Goal: Information Seeking & Learning: Check status

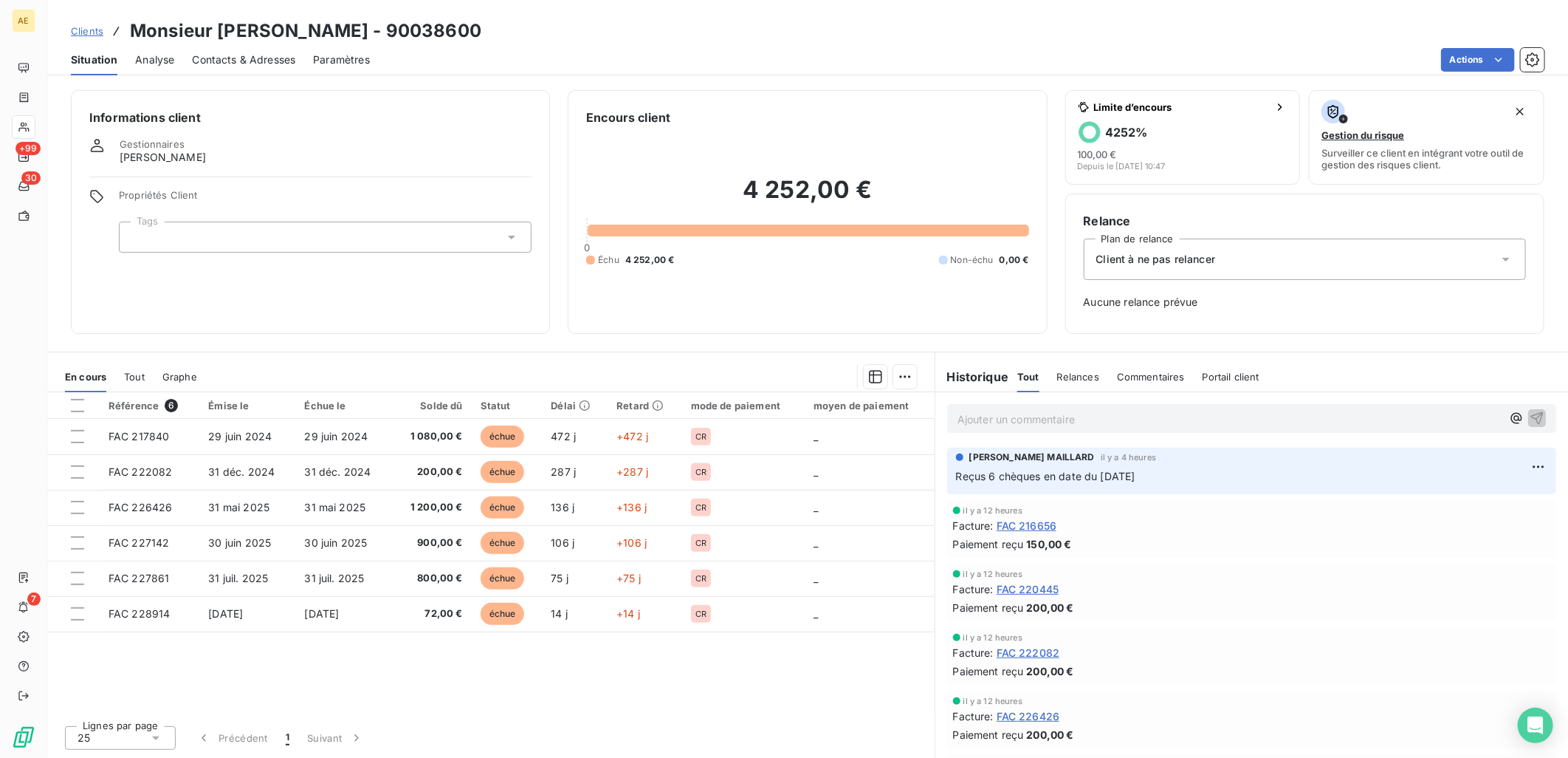
click at [89, 33] on span "Clients" at bounding box center [87, 31] width 33 height 12
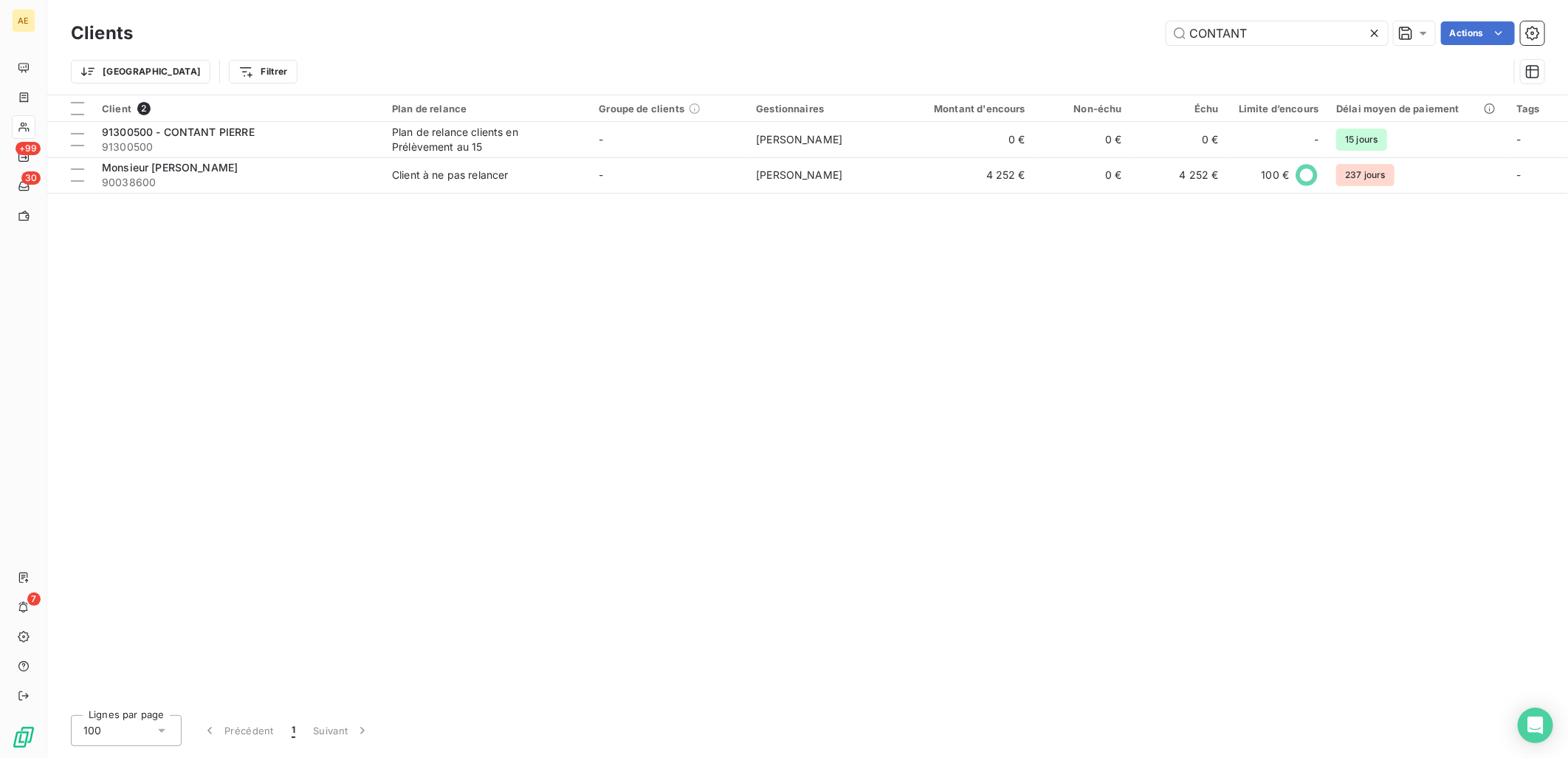
drag, startPoint x: 1249, startPoint y: 32, endPoint x: 873, endPoint y: 80, distance: 379.1
click at [873, 78] on div "Clients CONTANT Actions Trier Filtrer" at bounding box center [807, 56] width 1473 height 77
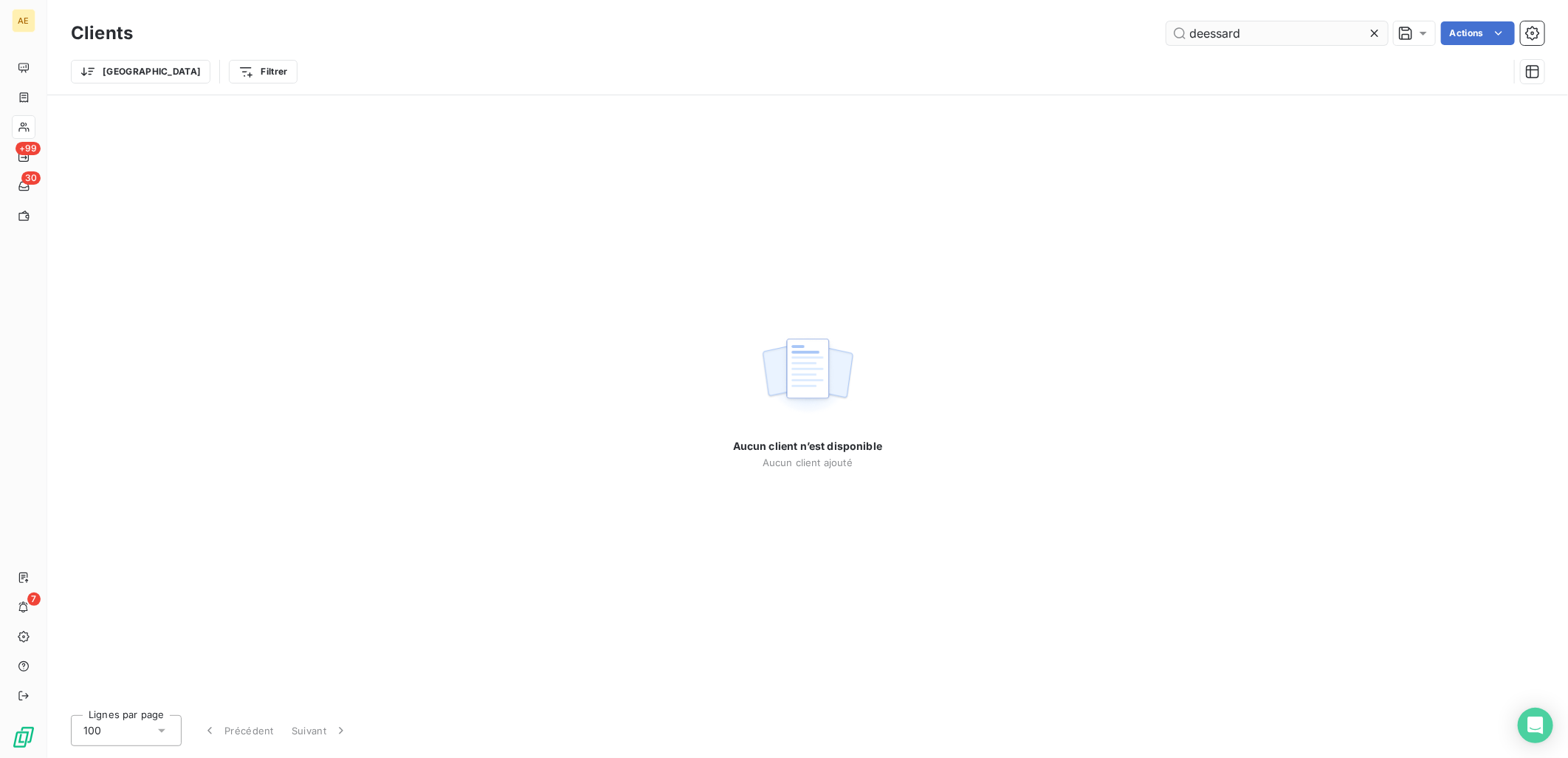
click at [1198, 30] on input "deessard" at bounding box center [1277, 34] width 221 height 24
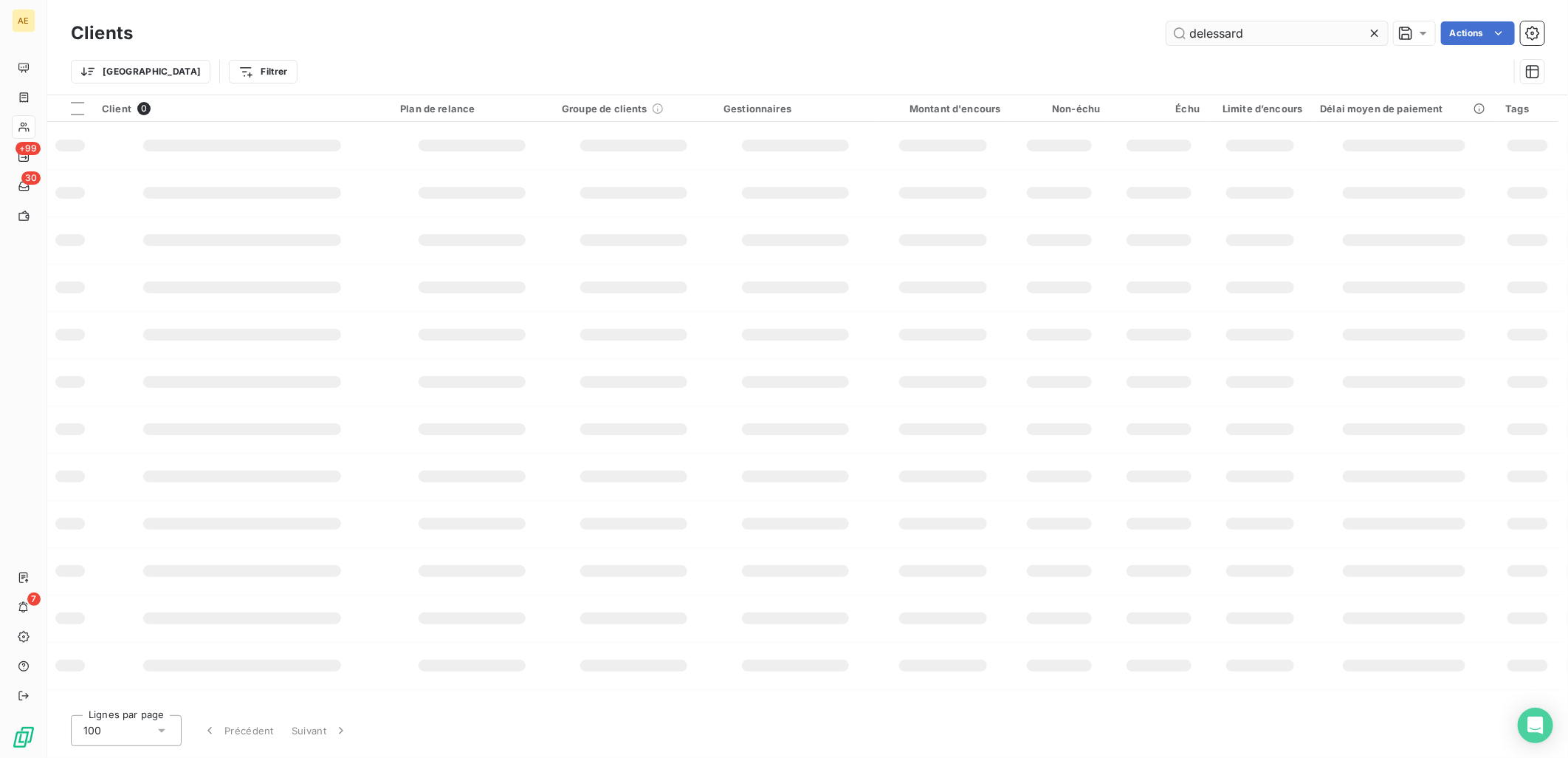
type input "delessard"
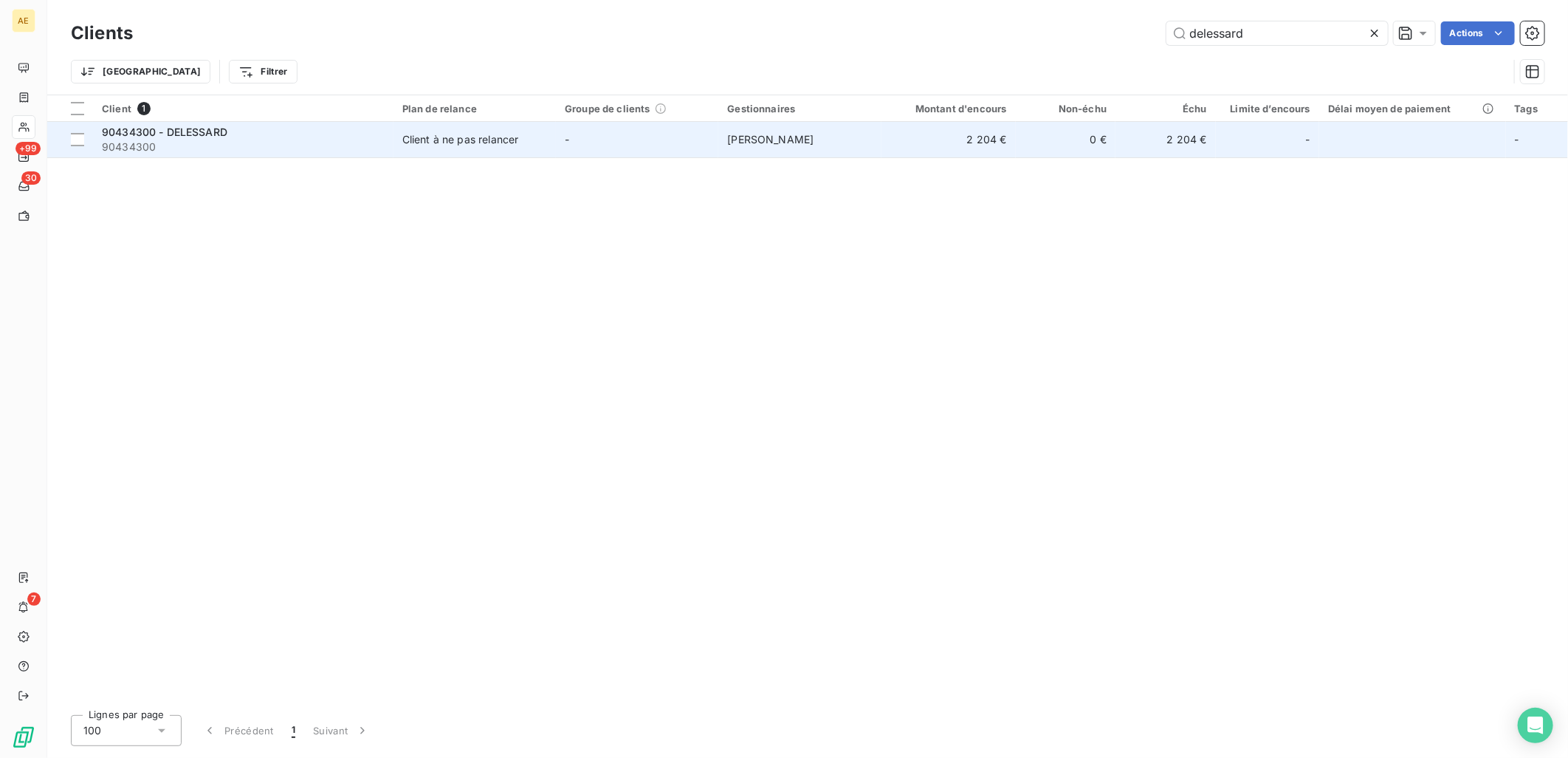
click at [354, 137] on div "90434300 - DELESSARD" at bounding box center [243, 132] width 283 height 15
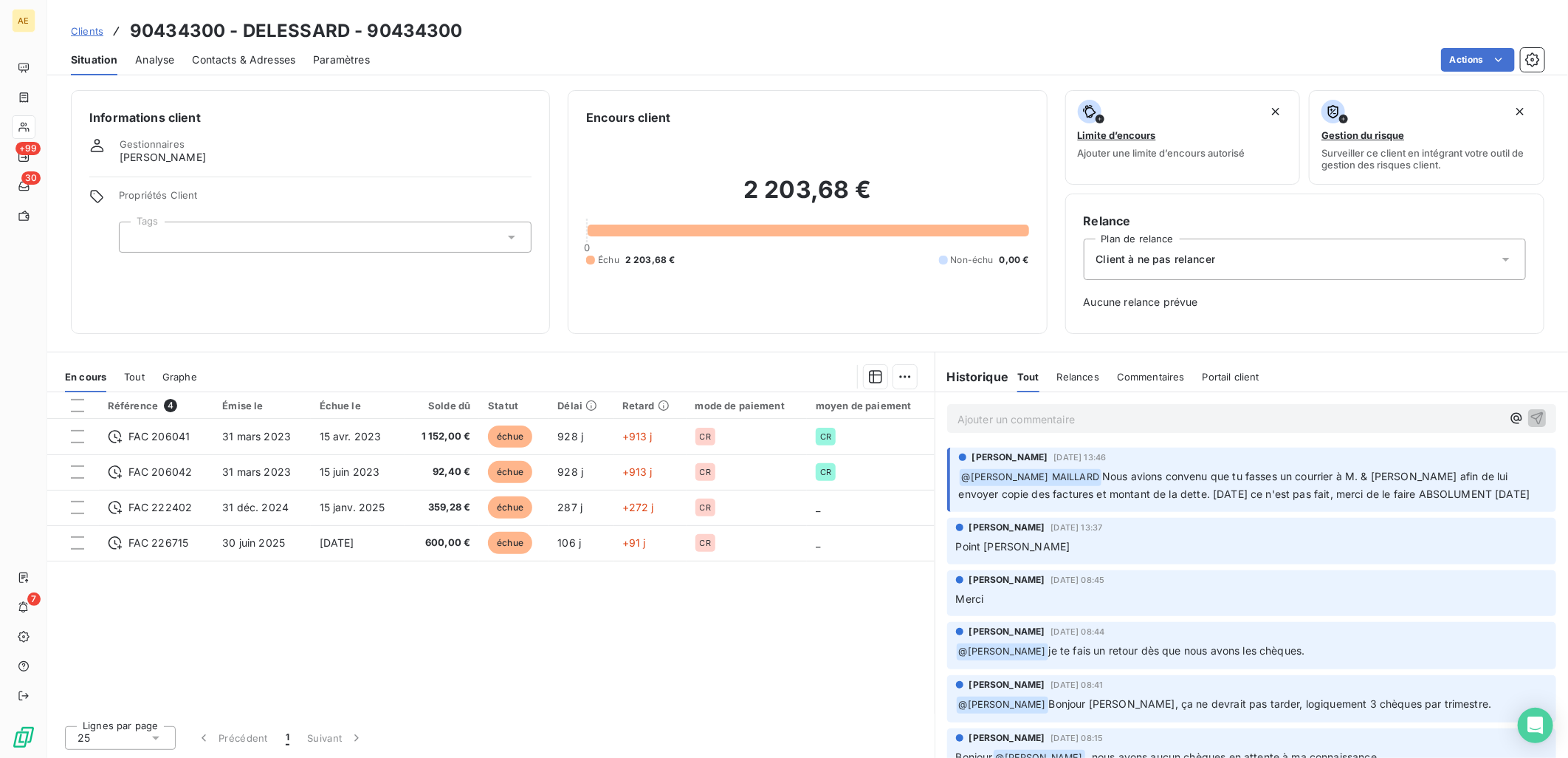
click at [90, 27] on span "Clients" at bounding box center [87, 31] width 33 height 12
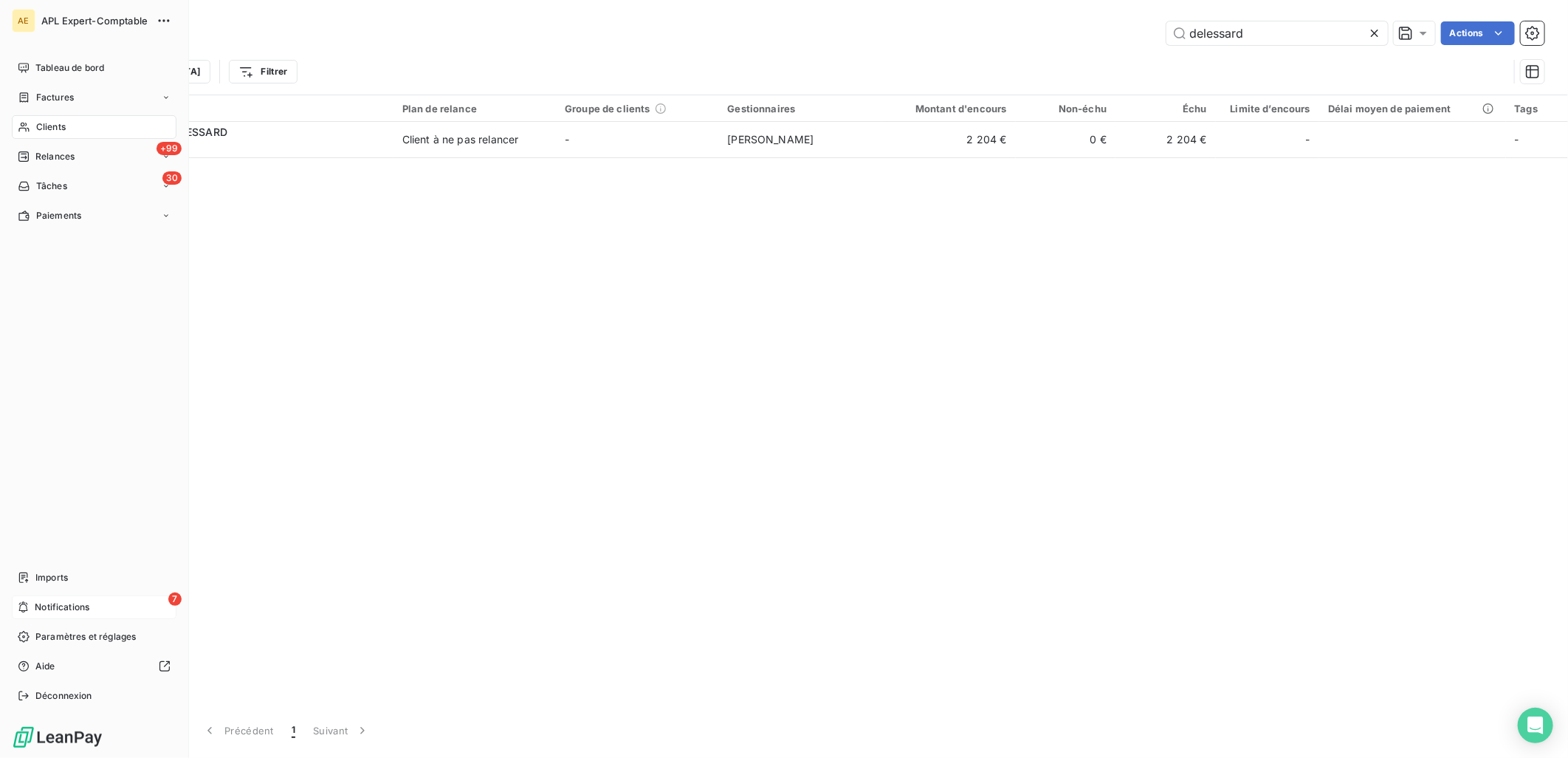
click at [79, 603] on span "Notifications" at bounding box center [62, 607] width 54 height 14
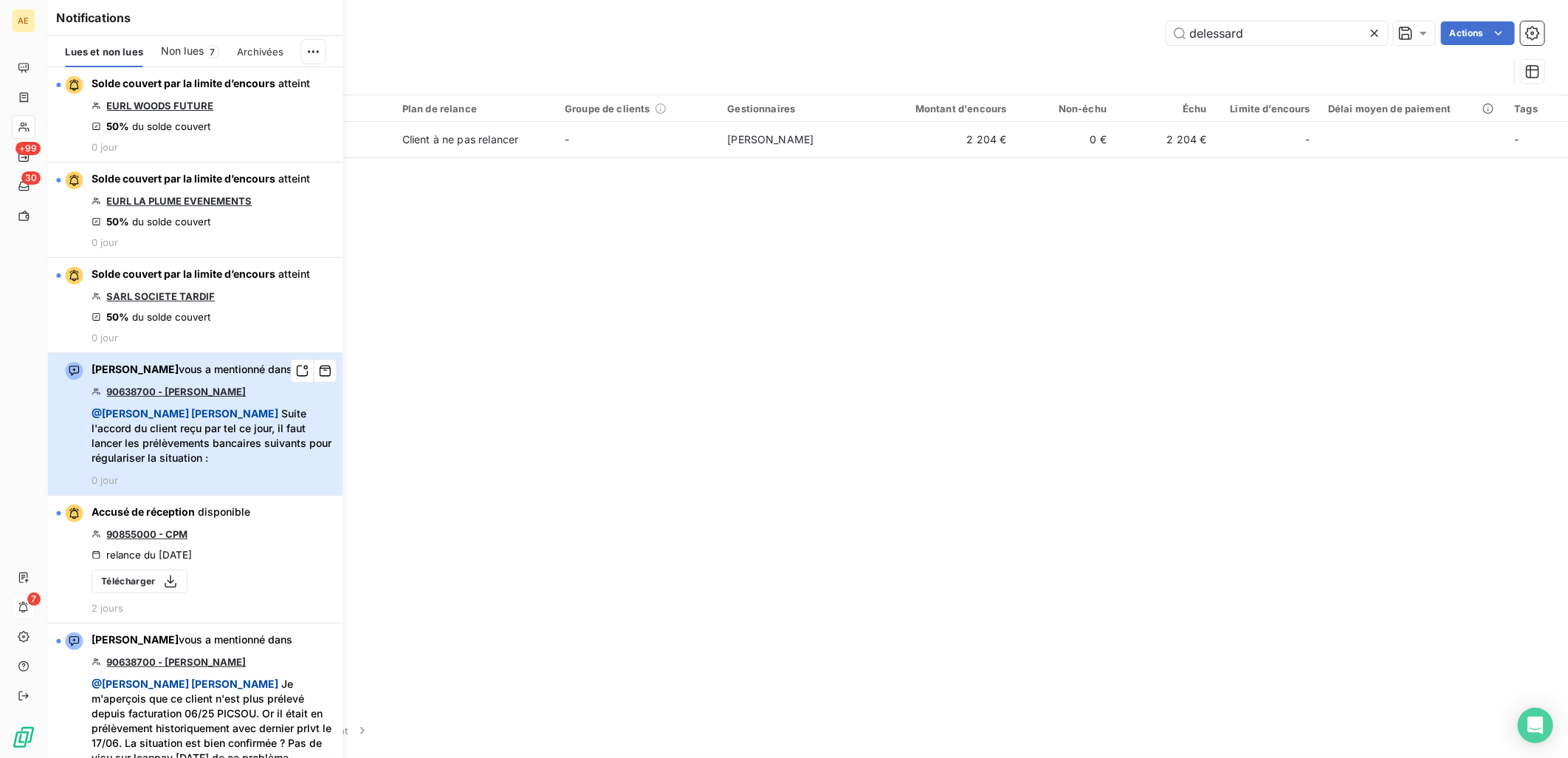
click at [233, 423] on span "@ [PERSON_NAME] MAILLARD Suite l'accord du client reçu par tel ce jour, il faut…" at bounding box center [212, 435] width 242 height 59
